Goal: Check status: Check status

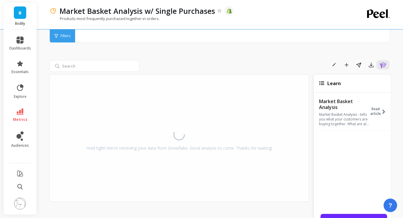
click at [20, 14] on span "B" at bounding box center [20, 12] width 3 height 7
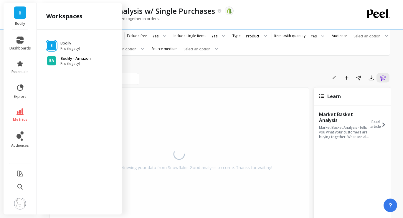
click at [65, 58] on p "Bodily - Amazon" at bounding box center [75, 59] width 30 height 6
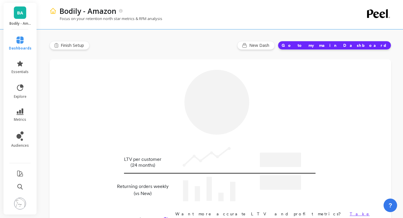
type input "Champions"
type input "2463"
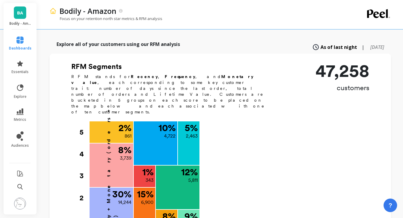
scroll to position [214, 0]
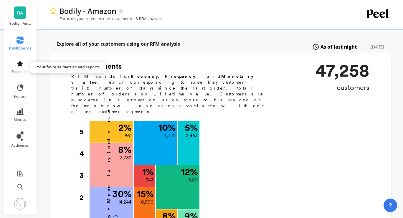
click at [21, 66] on icon at bounding box center [19, 63] width 7 height 7
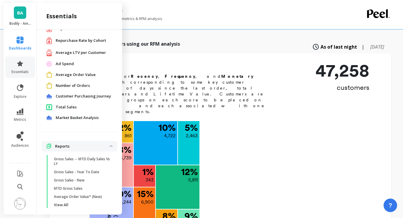
scroll to position [42, 0]
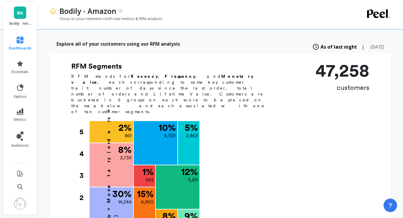
click at [178, 40] on div "Explore all of your customers using our RFM analysis As of last night | 6 month…" at bounding box center [219, 46] width 341 height 13
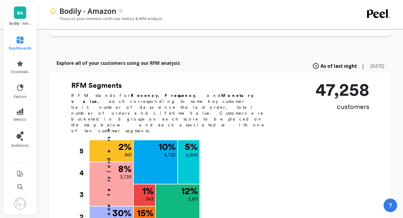
scroll to position [138, 0]
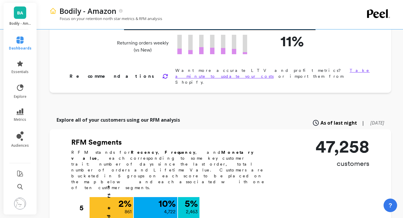
click at [21, 17] on link "BA" at bounding box center [20, 12] width 12 height 12
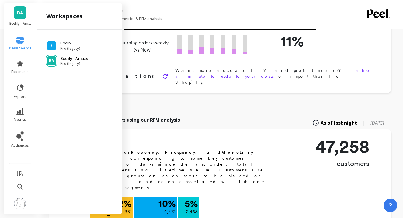
click at [67, 62] on span "Pro (legacy)" at bounding box center [75, 63] width 30 height 5
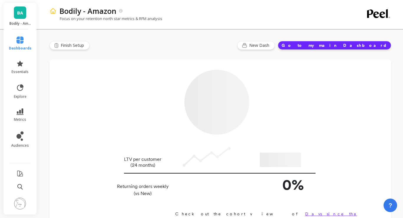
type input "Champions"
type input "2463"
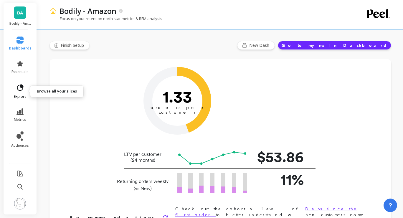
click at [20, 93] on link "explore" at bounding box center [20, 91] width 23 height 15
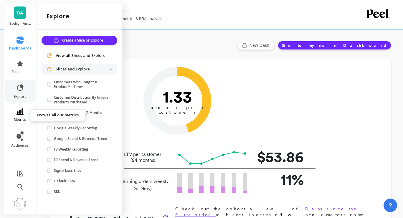
click at [20, 110] on icon at bounding box center [19, 111] width 7 height 6
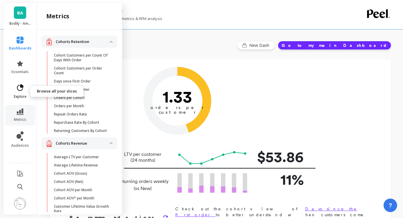
click at [17, 90] on icon at bounding box center [20, 88] width 8 height 8
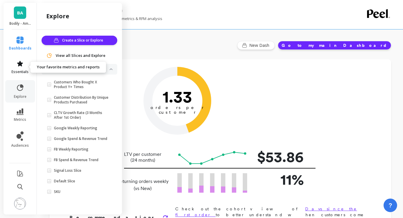
click at [17, 65] on icon at bounding box center [19, 63] width 7 height 7
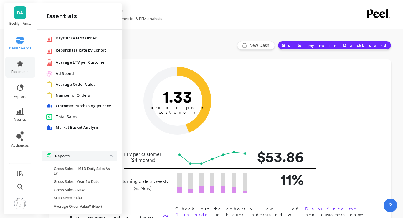
scroll to position [42, 0]
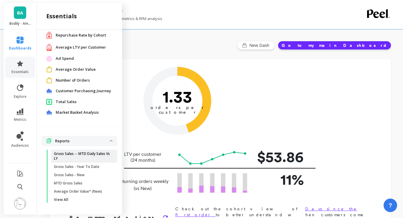
click at [73, 157] on p "Gross Sales -- MTD Daily Sales Vs LY" at bounding box center [82, 155] width 56 height 9
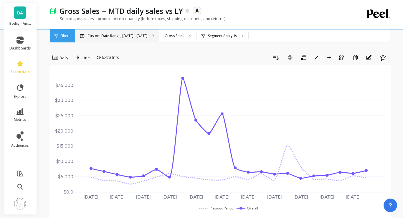
click at [137, 36] on p "Custom Date Range, Jul 1 - Jul 22" at bounding box center [117, 36] width 60 height 5
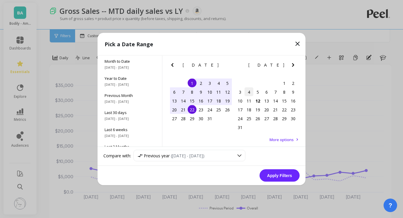
click at [250, 92] on div "4" at bounding box center [248, 91] width 9 height 9
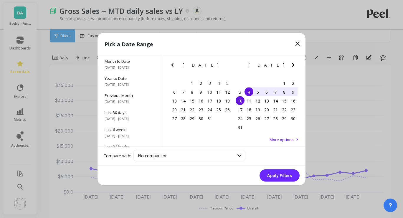
click at [239, 102] on div "10" at bounding box center [240, 100] width 9 height 9
click at [277, 178] on button "Apply Filters" at bounding box center [279, 175] width 40 height 12
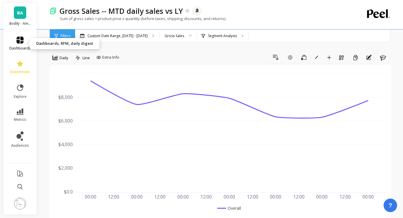
click at [19, 41] on icon at bounding box center [19, 40] width 7 height 7
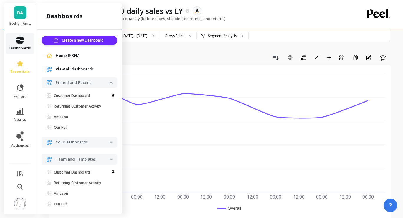
scroll to position [1, 0]
click at [77, 54] on span "Home & RFM" at bounding box center [68, 55] width 24 height 6
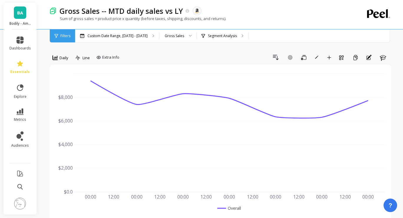
scroll to position [0, 0]
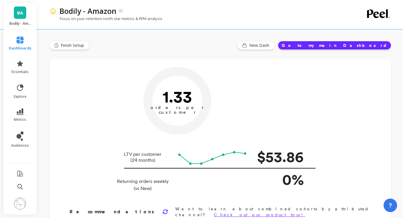
type input "Champions"
type input "2463"
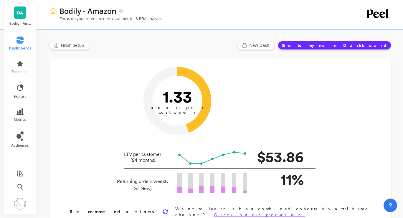
click at [347, 45] on button "Go to my main Dashboard" at bounding box center [334, 45] width 113 height 9
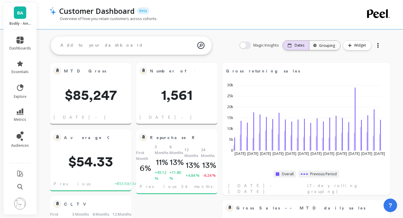
click at [293, 48] on div "Dates" at bounding box center [296, 45] width 26 height 9
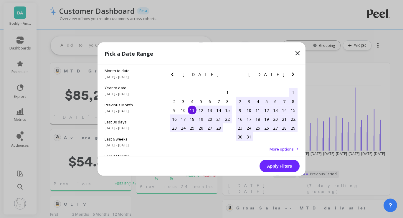
click at [287, 74] on div "[DATE]" at bounding box center [267, 75] width 66 height 6
click at [292, 74] on icon "Next Month" at bounding box center [292, 74] width 7 height 7
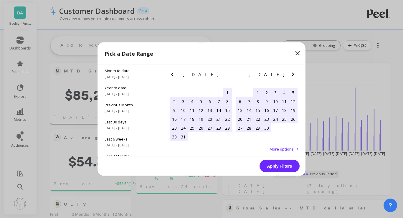
click at [292, 74] on icon "Next Month" at bounding box center [292, 74] width 7 height 7
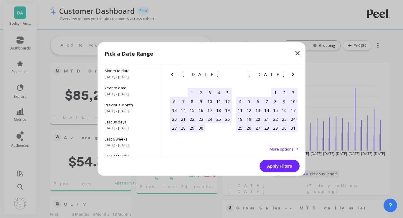
click at [292, 74] on icon "Next Month" at bounding box center [292, 74] width 7 height 7
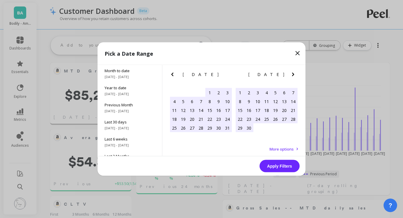
click at [292, 74] on icon "Next Month" at bounding box center [292, 74] width 7 height 7
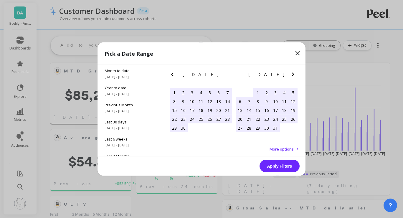
click at [292, 74] on icon "Next Month" at bounding box center [292, 74] width 7 height 7
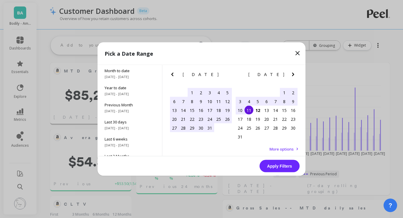
click at [248, 101] on div "4" at bounding box center [248, 101] width 9 height 9
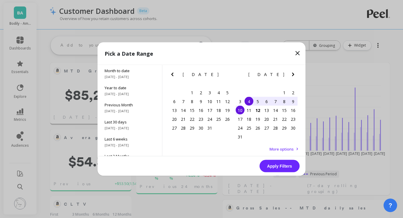
click at [238, 112] on div "10" at bounding box center [240, 110] width 9 height 9
click at [274, 166] on button "Apply Filters" at bounding box center [279, 166] width 40 height 12
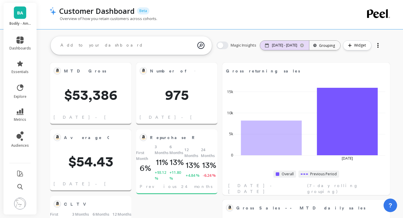
click at [275, 45] on p "[DATE] - [DATE]" at bounding box center [284, 45] width 25 height 5
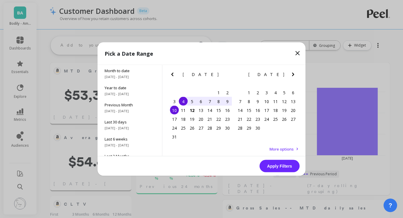
click at [173, 74] on icon "Previous Month" at bounding box center [172, 74] width 7 height 7
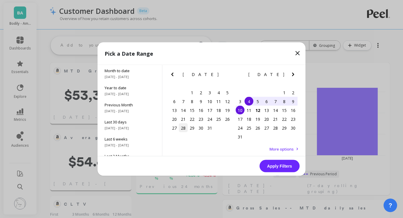
click at [184, 127] on div "28" at bounding box center [183, 127] width 9 height 9
click at [236, 100] on div "3" at bounding box center [240, 101] width 9 height 9
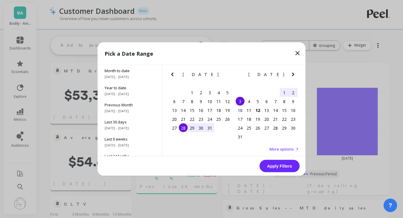
click at [277, 168] on button "Apply Filters" at bounding box center [279, 166] width 40 height 12
